Goal: Transaction & Acquisition: Purchase product/service

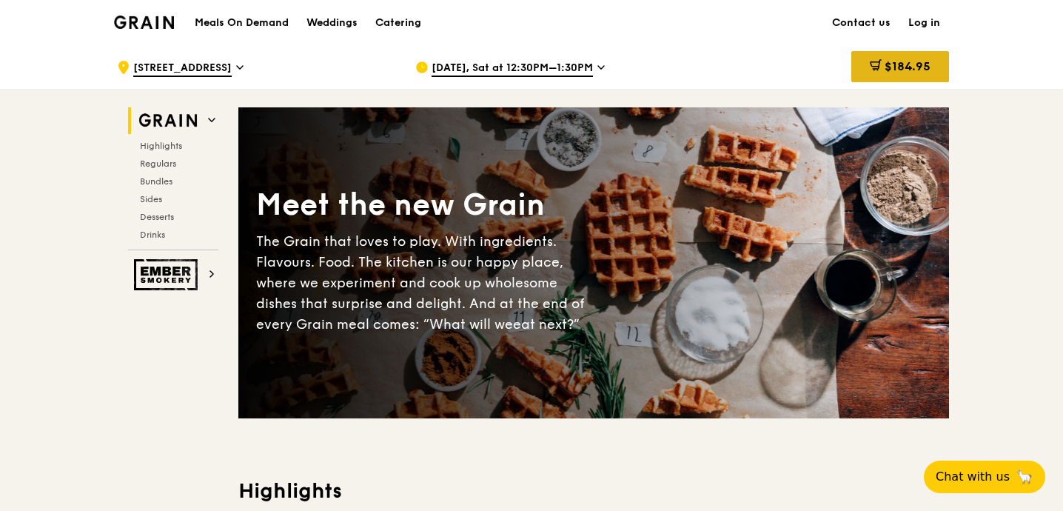
click at [917, 58] on div "$184.95" at bounding box center [900, 66] width 98 height 31
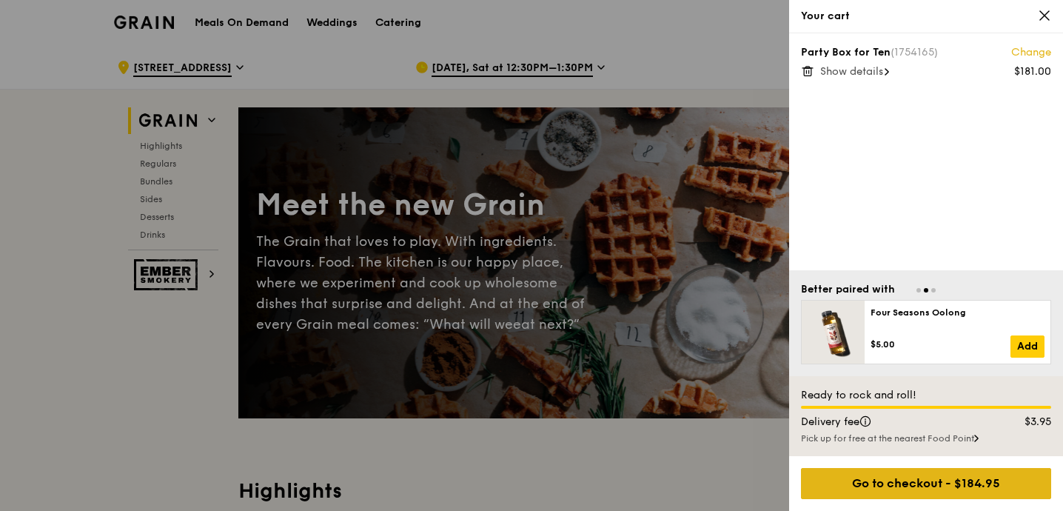
click at [946, 479] on div "Go to checkout - $184.95" at bounding box center [926, 483] width 250 height 31
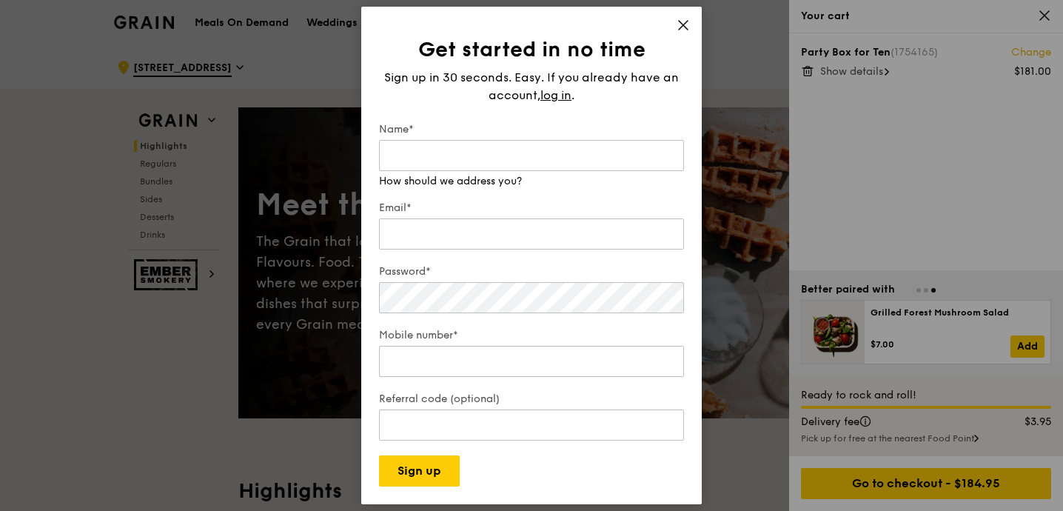
click at [686, 30] on icon at bounding box center [683, 25] width 13 height 13
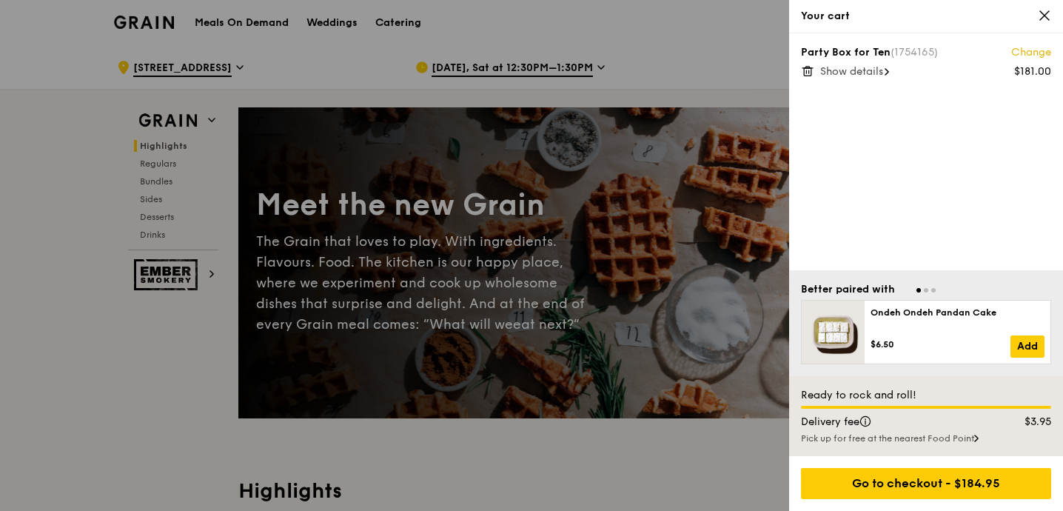
click at [1023, 51] on link "Change" at bounding box center [1031, 52] width 40 height 15
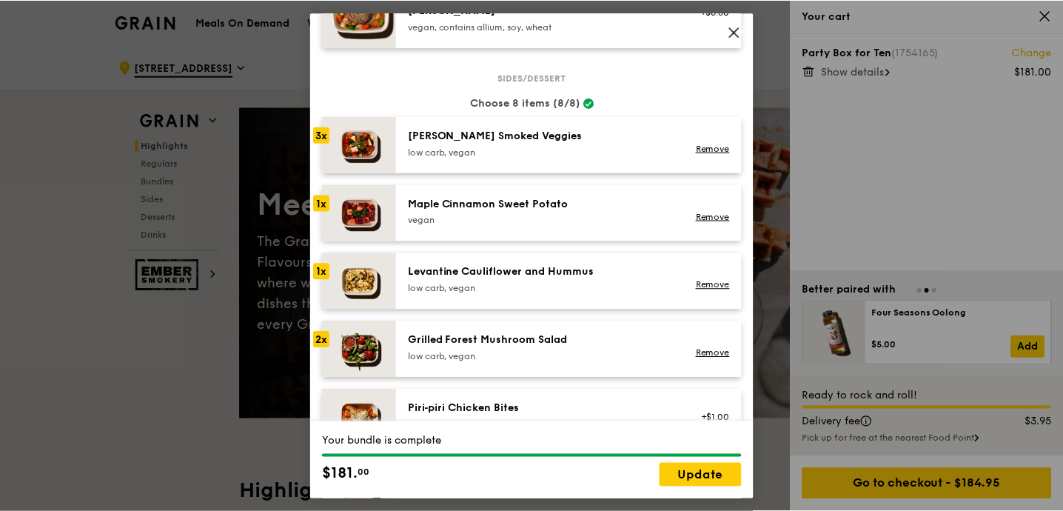
scroll to position [645, 0]
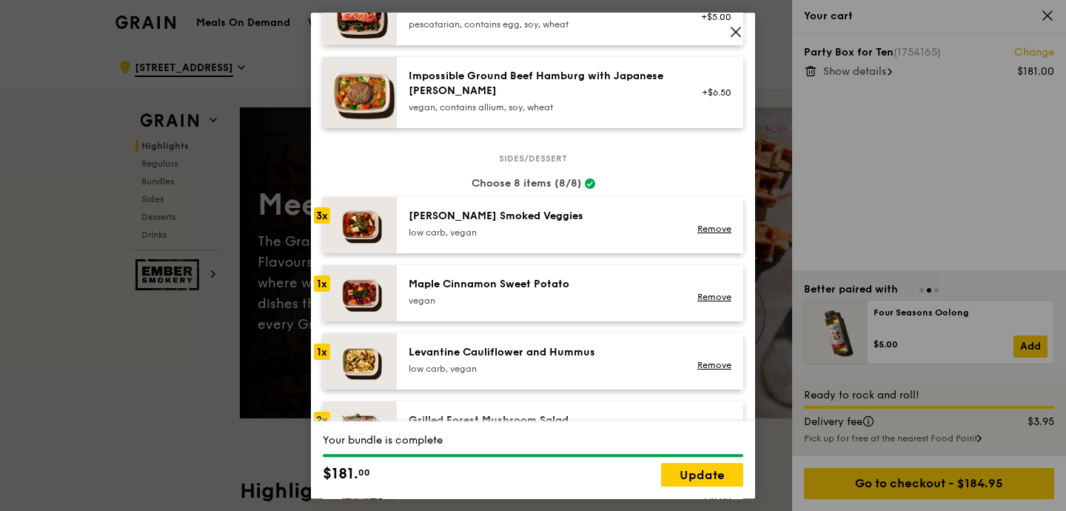
click at [731, 27] on icon at bounding box center [735, 31] width 13 height 13
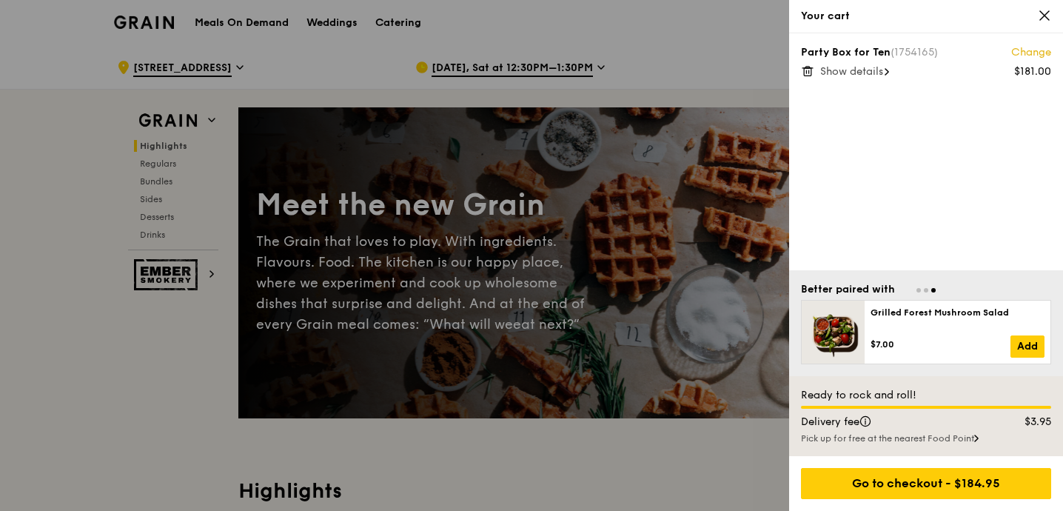
click at [802, 67] on icon at bounding box center [807, 70] width 13 height 13
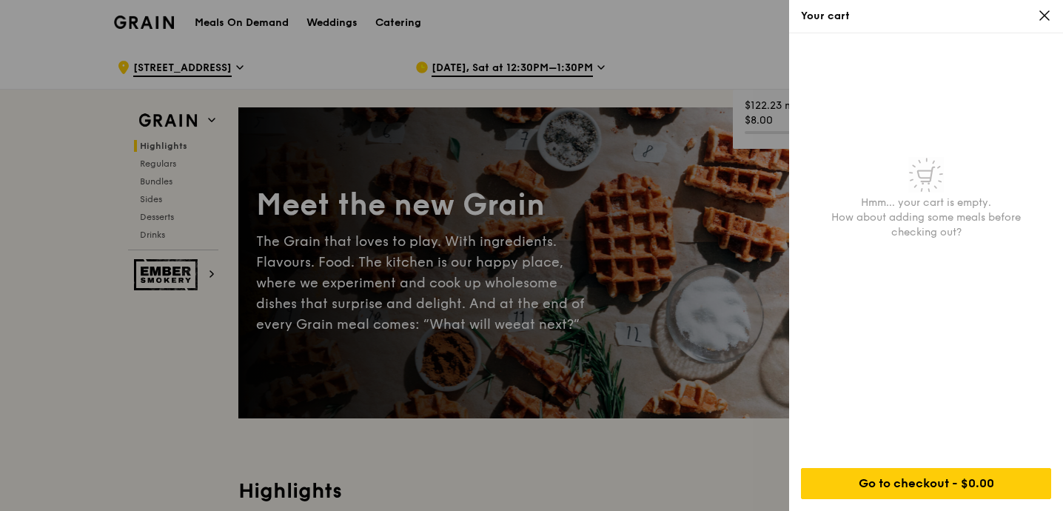
click at [1046, 14] on icon at bounding box center [1044, 15] width 9 height 9
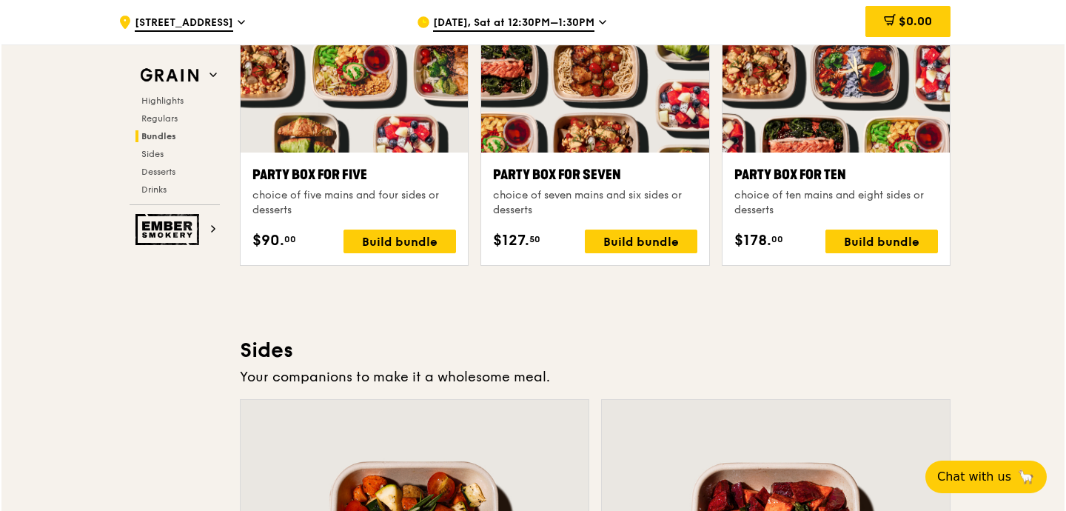
scroll to position [3007, 0]
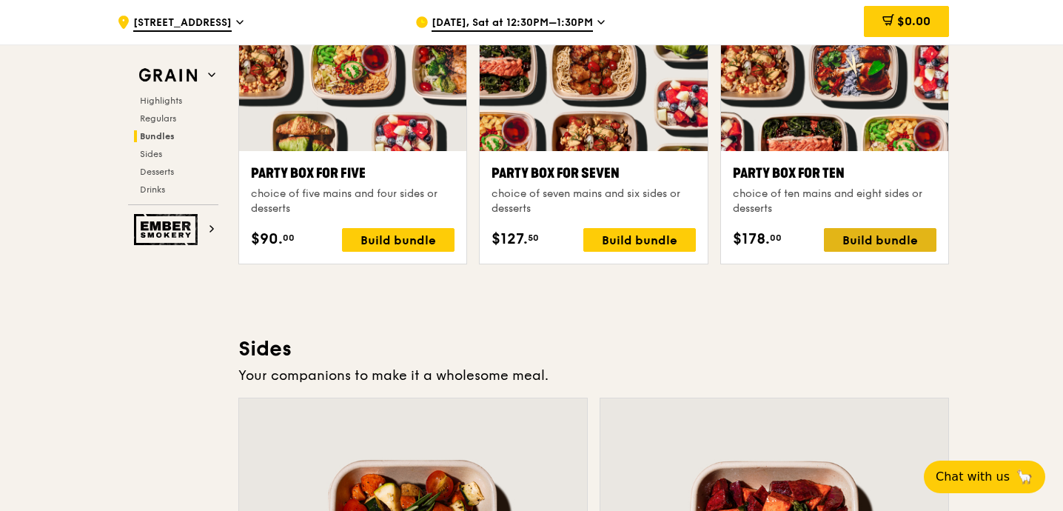
click at [871, 236] on div "Build bundle" at bounding box center [880, 240] width 113 height 24
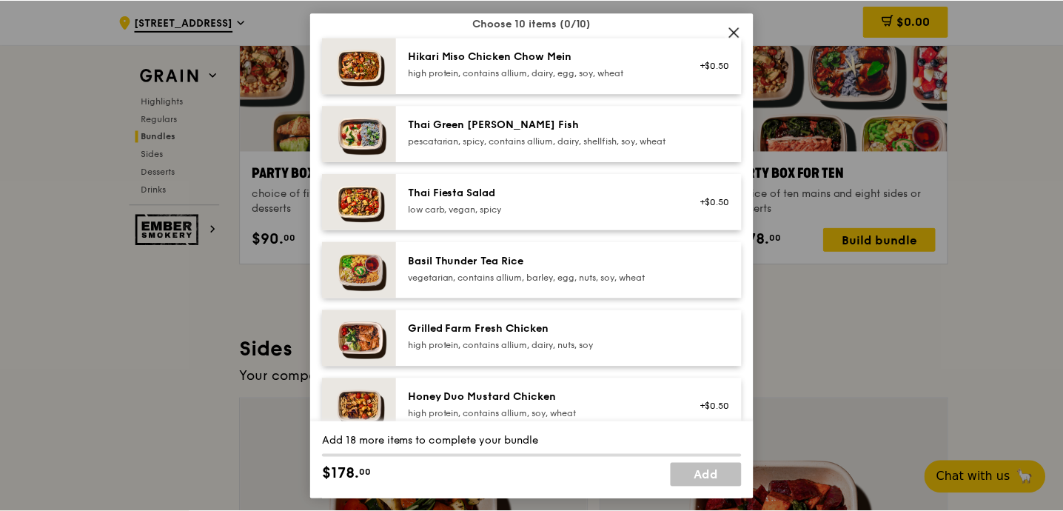
scroll to position [0, 0]
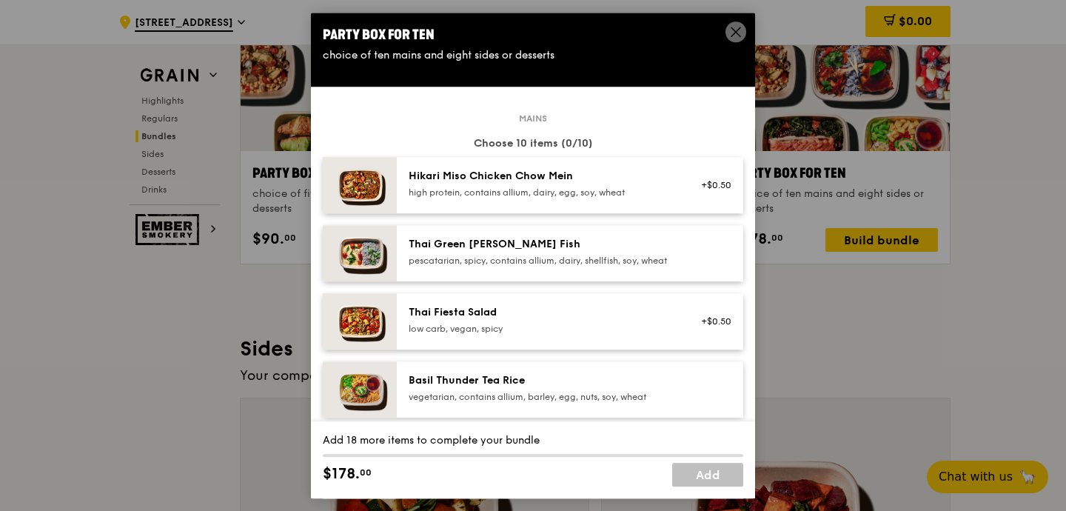
click at [735, 35] on icon at bounding box center [735, 31] width 13 height 13
